Goal: Information Seeking & Learning: Learn about a topic

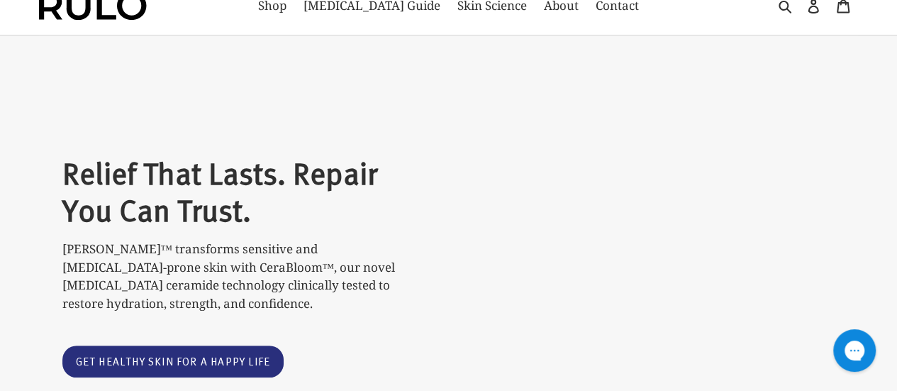
scroll to position [142, 0]
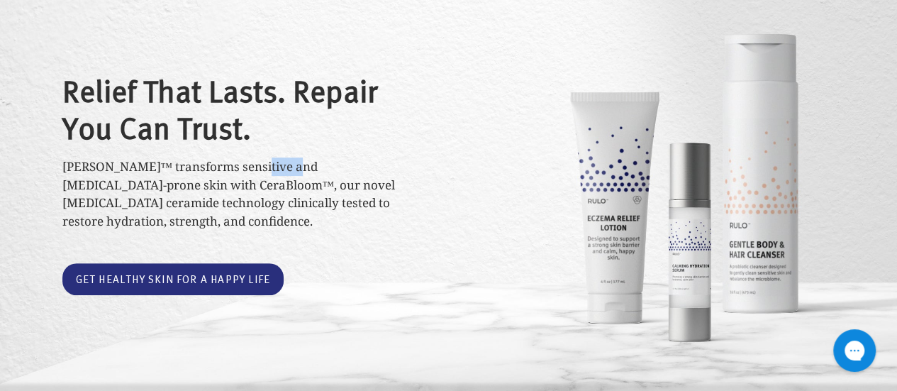
drag, startPoint x: 255, startPoint y: 179, endPoint x: 296, endPoint y: 175, distance: 41.3
click at [296, 175] on p "RULO™ transforms sensitive and eczema-prone skin with CeraBloom™, our novel pre…" at bounding box center [243, 193] width 362 height 72
copy p "eczema"
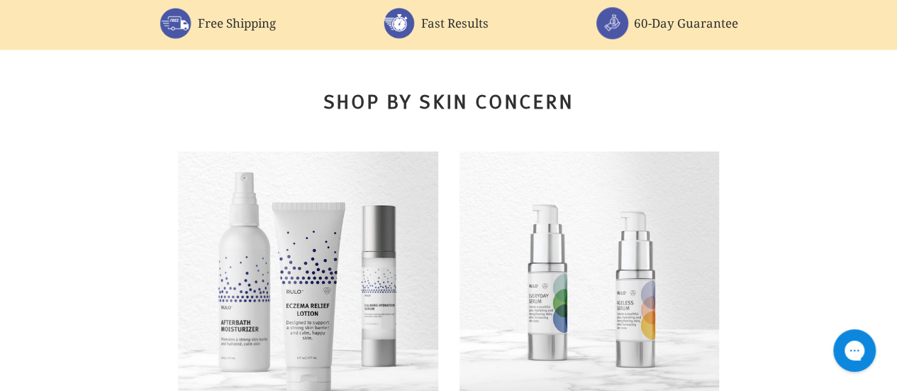
scroll to position [922, 0]
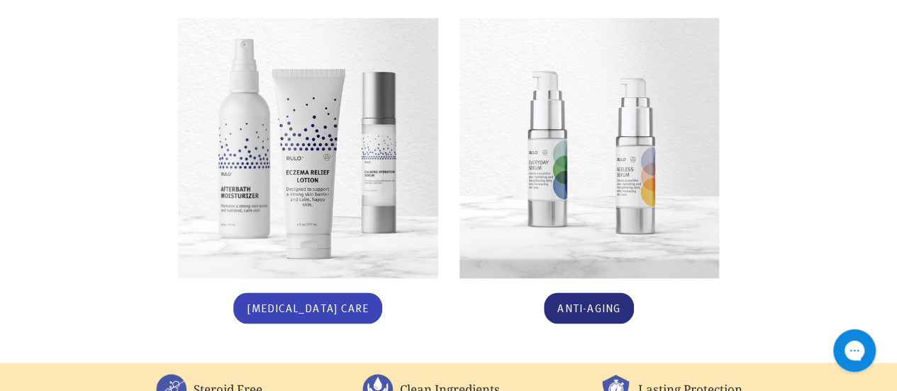
click at [328, 292] on link "[MEDICAL_DATA] Care" at bounding box center [307, 308] width 149 height 32
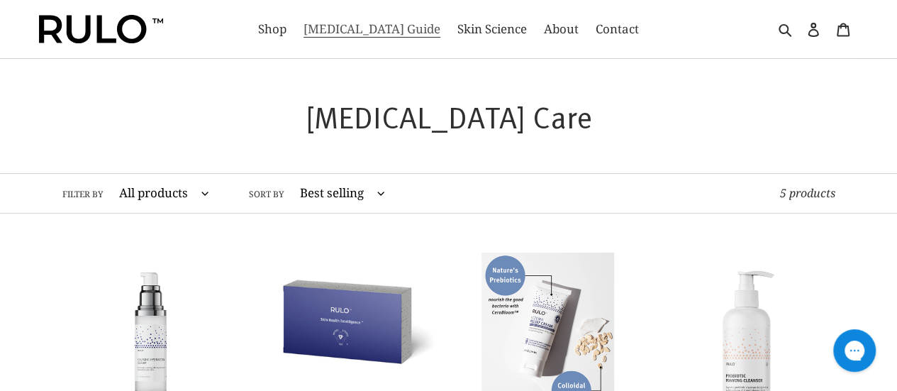
click at [363, 26] on span "[MEDICAL_DATA] Guide" at bounding box center [371, 29] width 137 height 17
